Goal: Task Accomplishment & Management: Manage account settings

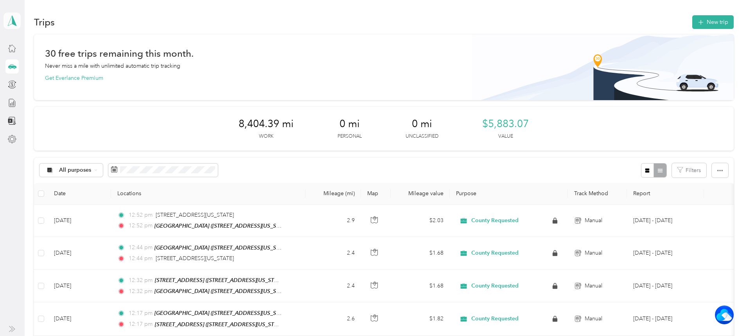
click at [13, 20] on polygon at bounding box center [14, 20] width 4 height 10
click at [30, 67] on div "You’re signed in as [EMAIL_ADDRESS][DOMAIN_NAME] Log out" at bounding box center [86, 51] width 165 height 44
click at [11, 16] on icon at bounding box center [12, 20] width 12 height 11
click at [42, 65] on div "Log out" at bounding box center [86, 60] width 154 height 14
